Goal: Information Seeking & Learning: Learn about a topic

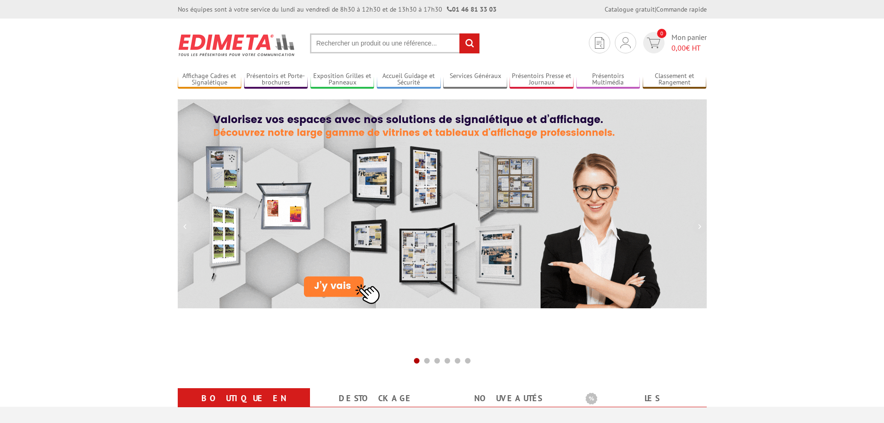
click at [394, 46] on input "text" at bounding box center [395, 43] width 170 height 20
type input "216020"
click at [460, 33] on input "rechercher" at bounding box center [470, 43] width 20 height 20
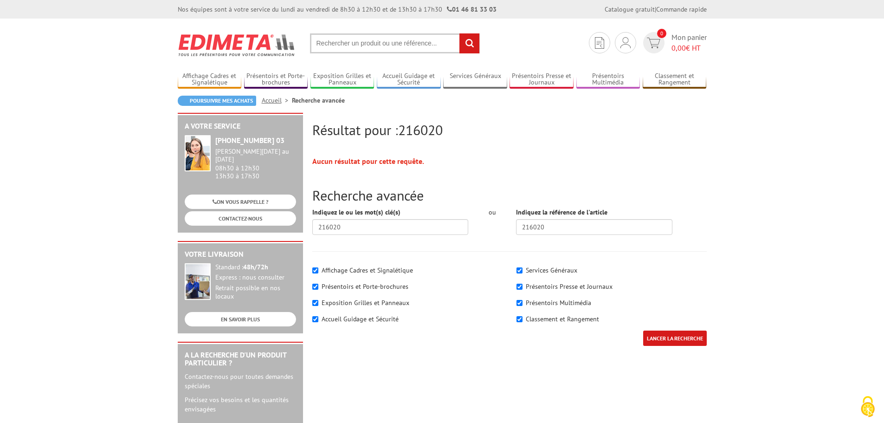
click at [383, 42] on input "text" at bounding box center [395, 43] width 170 height 20
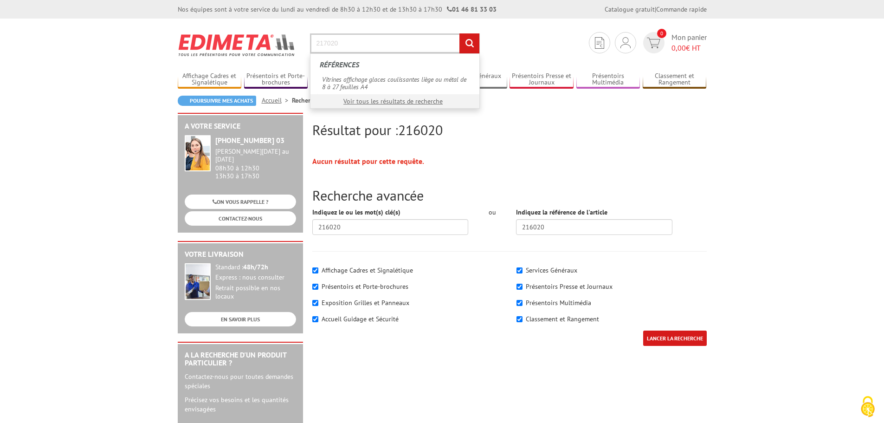
type input "217020"
click at [460, 33] on input "rechercher" at bounding box center [470, 43] width 20 height 20
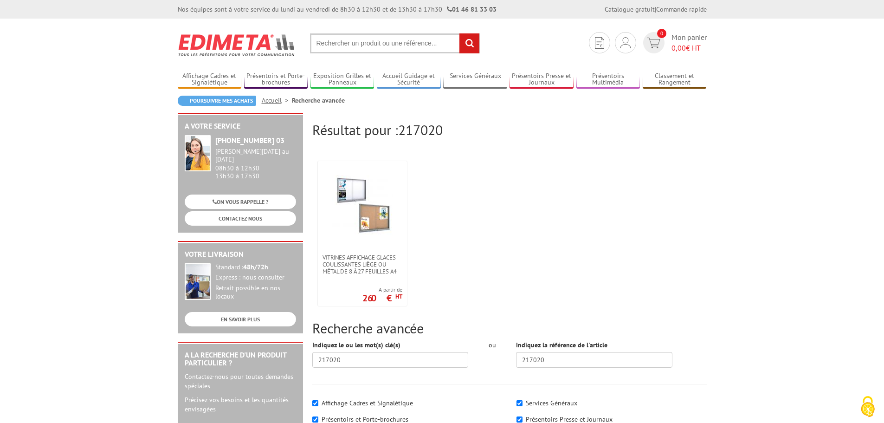
click at [413, 220] on ul "Vitrines affichage glaces coulissantes liège ou métal de 8 à 27 feuilles A4 A p…" at bounding box center [509, 233] width 395 height 155
click at [372, 221] on img at bounding box center [362, 205] width 60 height 60
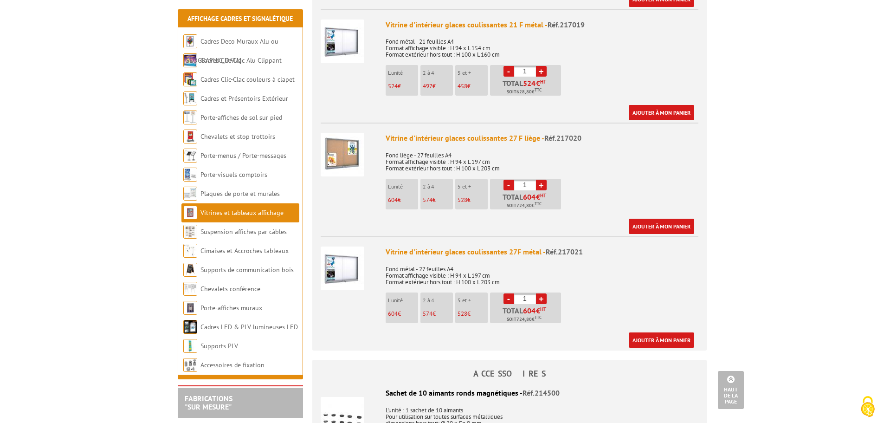
scroll to position [1393, 0]
click at [52, 58] on body "Nos équipes sont à votre service du lundi au vendredi de 8h30 à 12h30 et de 13h…" at bounding box center [442, 161] width 884 height 3108
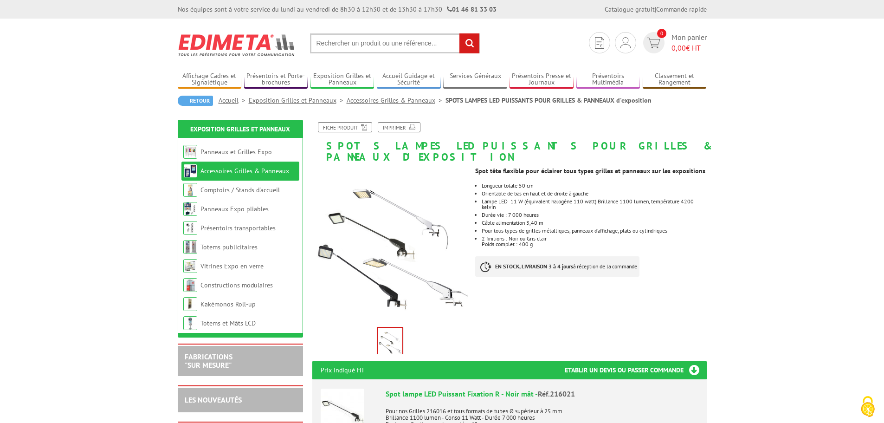
click at [219, 47] on img at bounding box center [237, 45] width 118 height 34
